Goal: Task Accomplishment & Management: Manage account settings

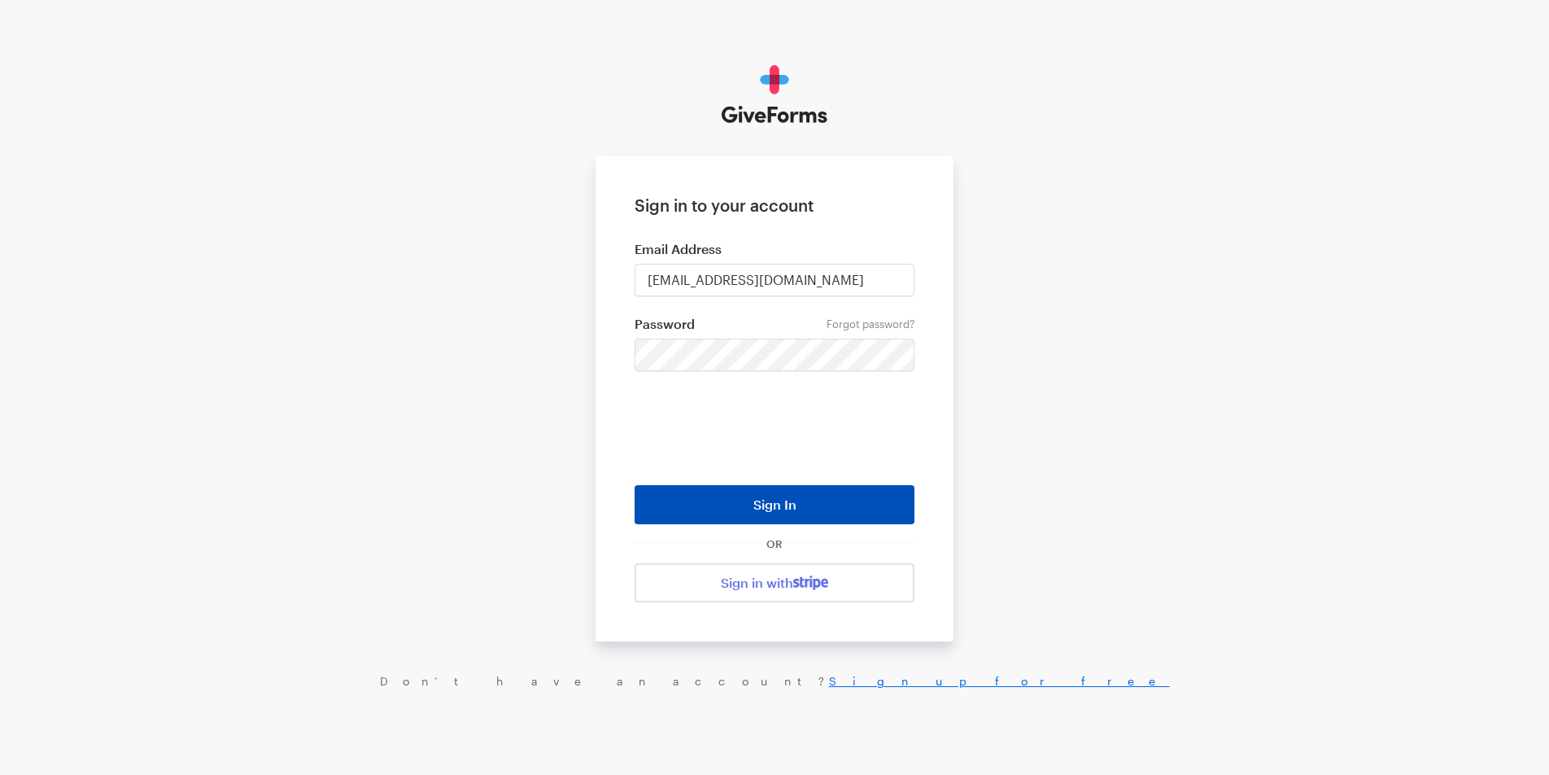
click at [704, 495] on button "Sign In" at bounding box center [775, 504] width 280 height 39
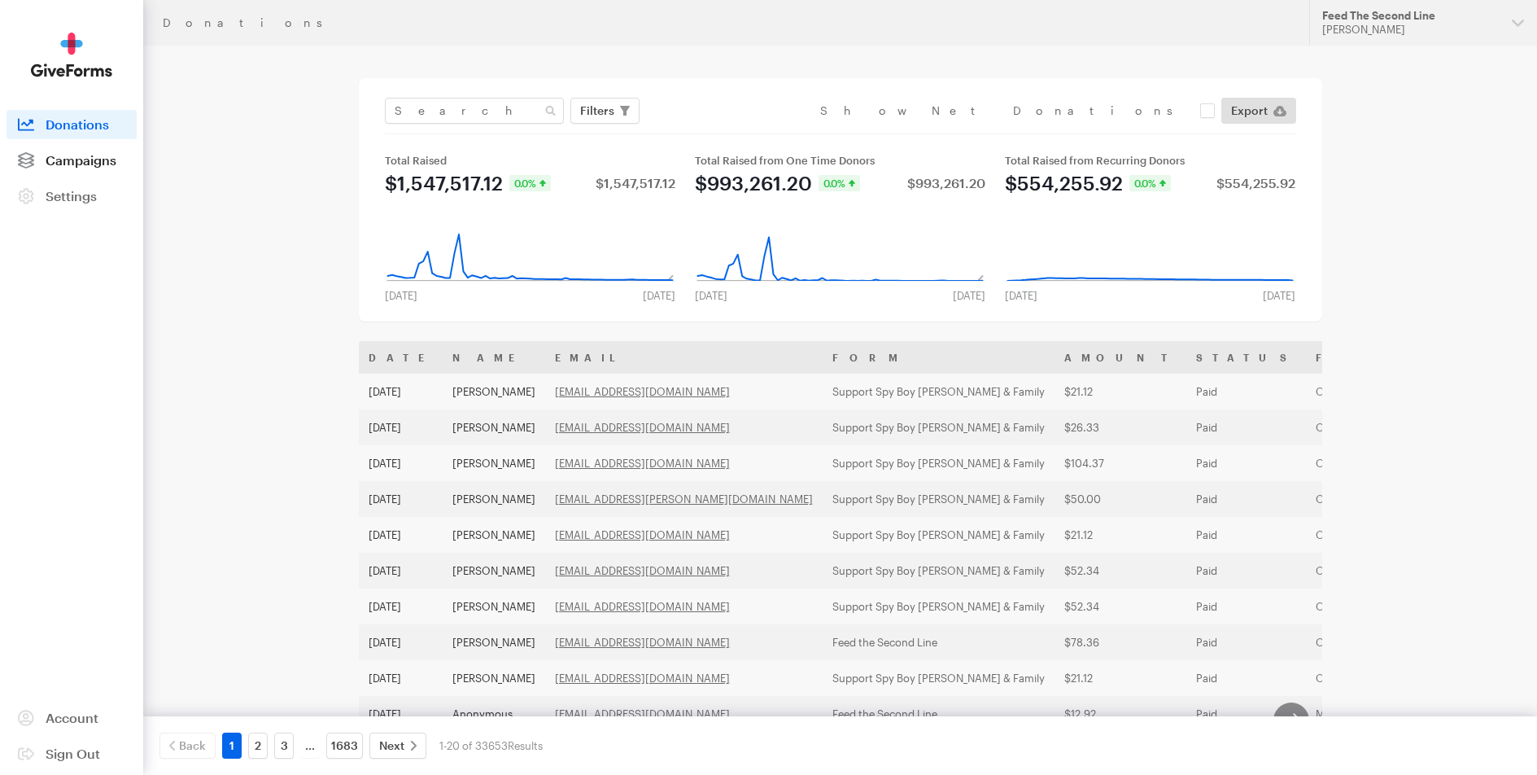
click at [89, 163] on span "Campaigns" at bounding box center [81, 159] width 71 height 15
